Goal: Task Accomplishment & Management: Use online tool/utility

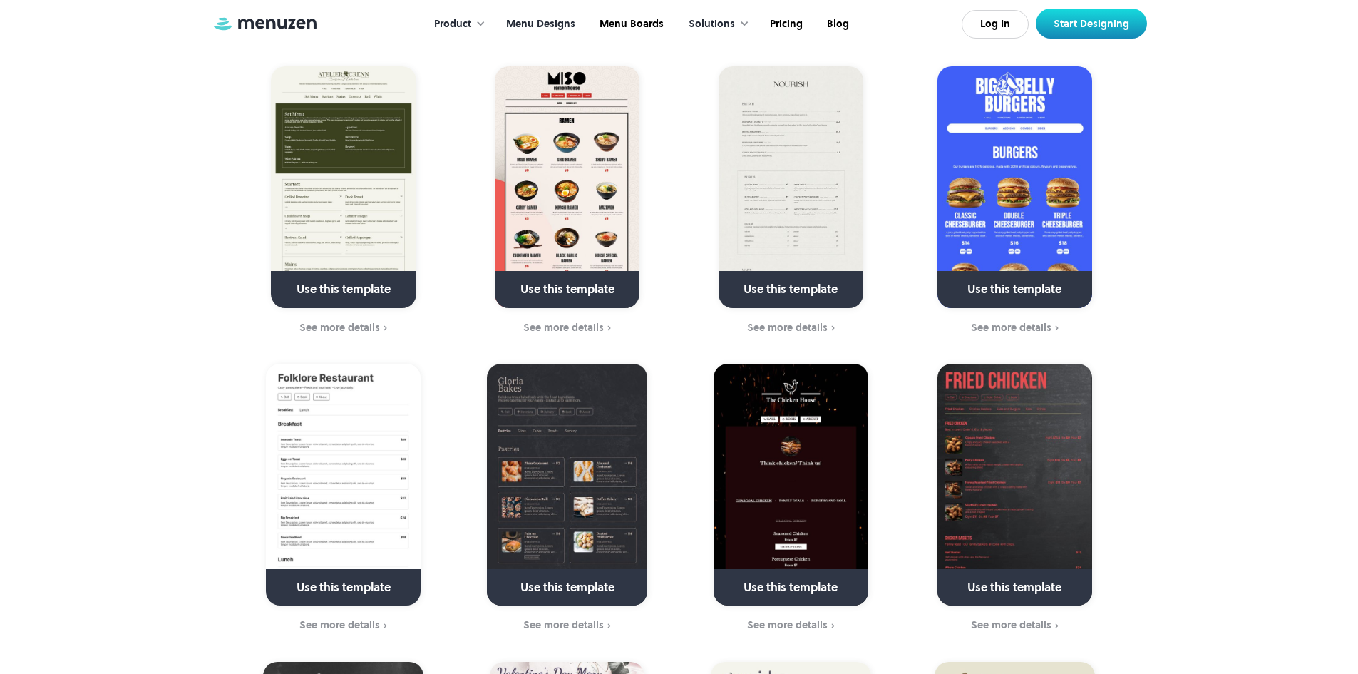
scroll to position [927, 0]
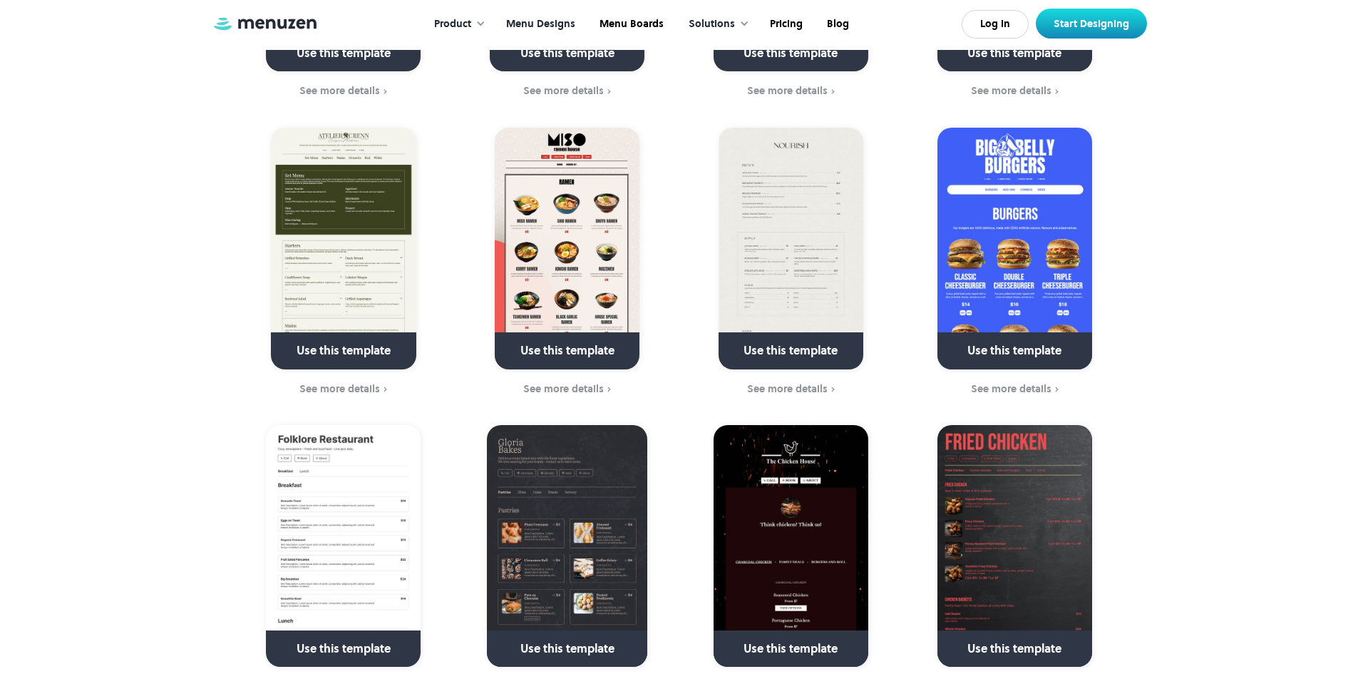
click at [548, 19] on link "Menu Designs" at bounding box center [539, 24] width 93 height 44
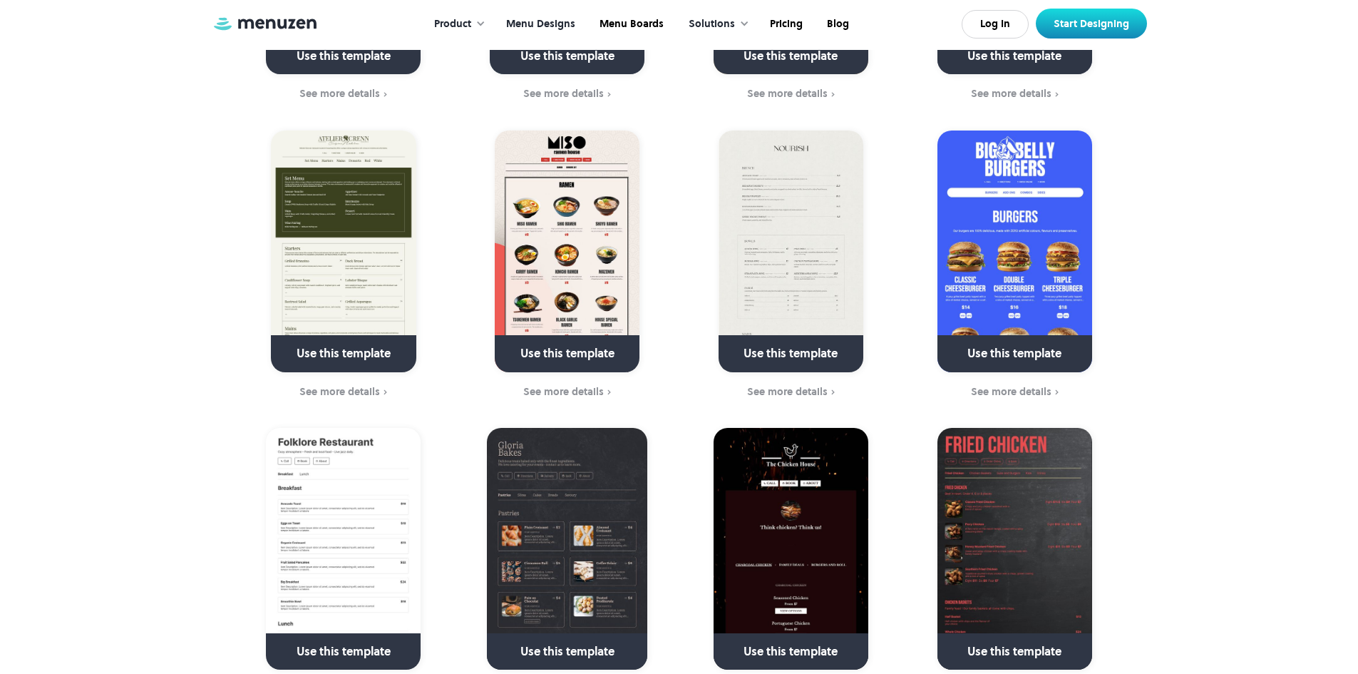
scroll to position [927, 0]
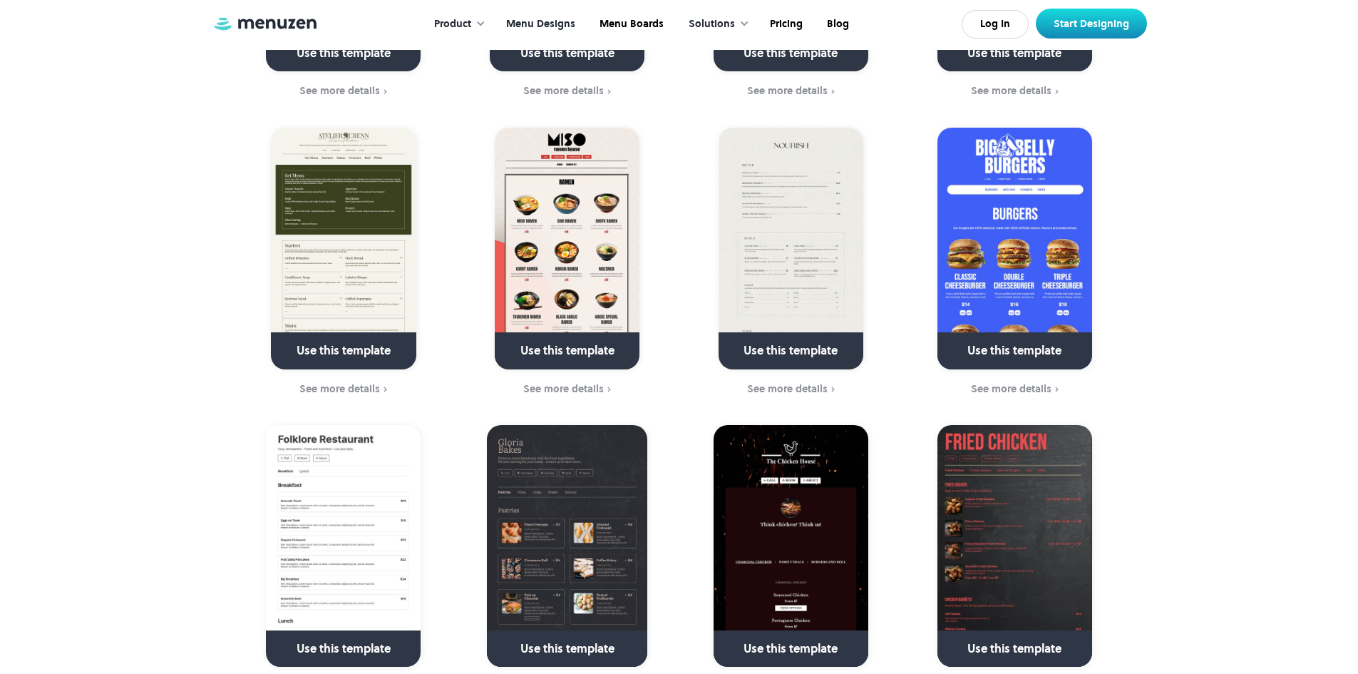
click at [1011, 342] on link at bounding box center [1015, 357] width 206 height 36
